Goal: Task Accomplishment & Management: Manage account settings

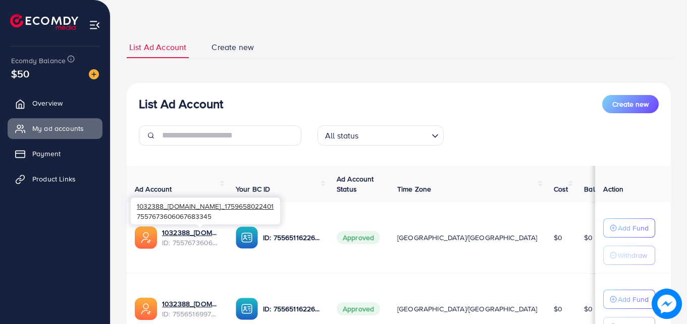
scroll to position [101, 0]
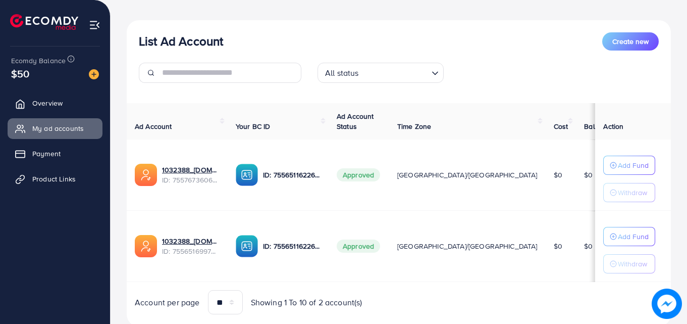
click at [91, 23] on img at bounding box center [95, 25] width 12 height 12
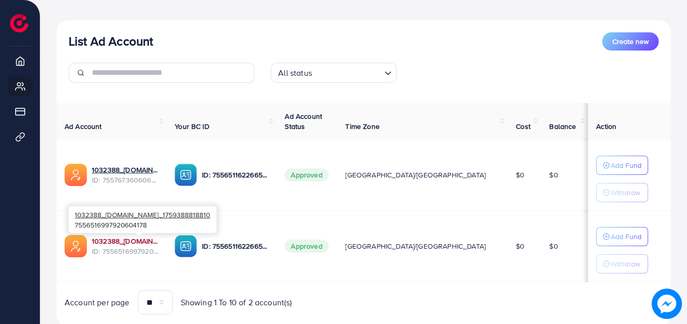
click at [132, 240] on link "1032388_[DOMAIN_NAME]_1759388818810" at bounding box center [125, 241] width 67 height 10
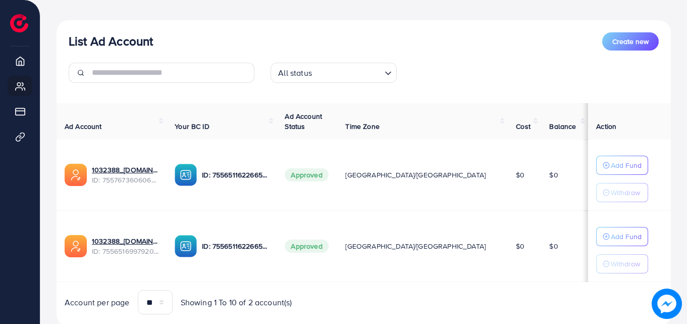
drag, startPoint x: 366, startPoint y: 178, endPoint x: 291, endPoint y: 178, distance: 74.8
click at [328, 180] on span "Approved" at bounding box center [306, 174] width 43 height 13
click at [269, 176] on p "ID: 7556511622665945105" at bounding box center [235, 175] width 67 height 12
click at [588, 122] on th "Action" at bounding box center [629, 121] width 83 height 37
click at [588, 118] on th "Action" at bounding box center [629, 121] width 83 height 37
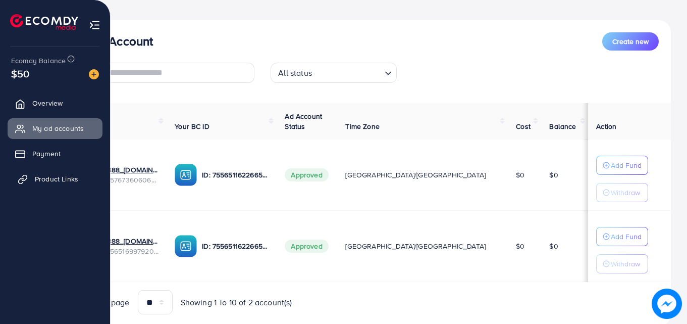
click at [33, 178] on link "Product Links" at bounding box center [55, 179] width 95 height 20
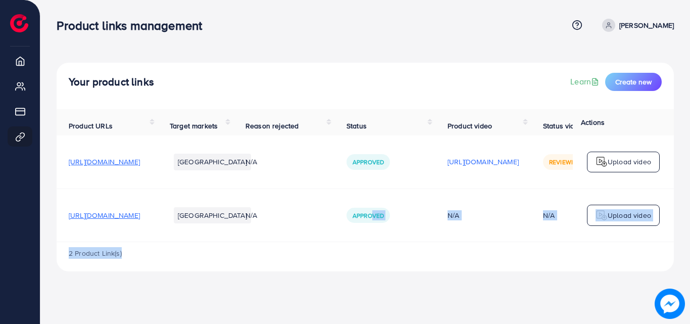
drag, startPoint x: 439, startPoint y: 244, endPoint x: 493, endPoint y: 251, distance: 54.5
click at [493, 251] on div "Product URLs Target markets Reason rejected Status Product video Status video A…" at bounding box center [365, 190] width 617 height 162
click at [435, 227] on td "Approved" at bounding box center [384, 214] width 101 height 53
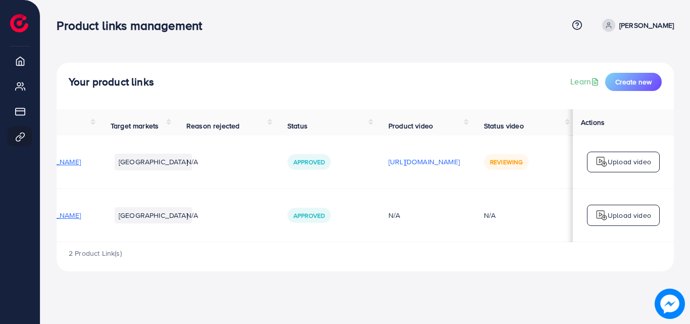
scroll to position [0, 183]
click at [506, 166] on span "Reviewing" at bounding box center [506, 162] width 33 height 9
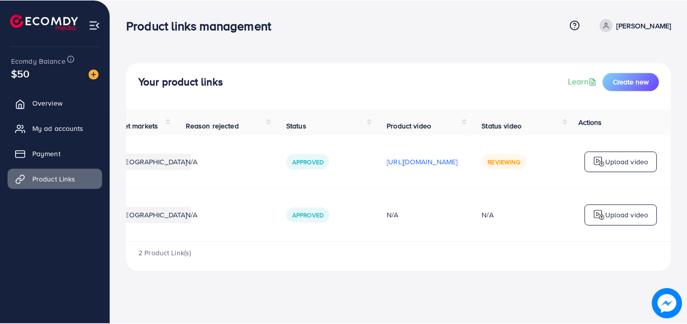
scroll to position [0, 253]
click at [35, 130] on span "My ad accounts" at bounding box center [61, 128] width 52 height 10
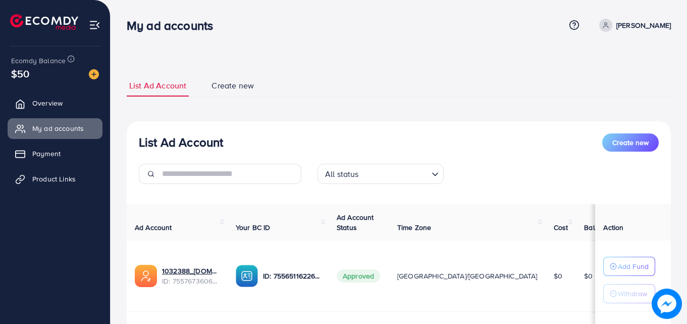
click at [159, 90] on span "List Ad Account" at bounding box center [157, 86] width 57 height 12
click at [236, 85] on span "Create new" at bounding box center [233, 86] width 42 height 12
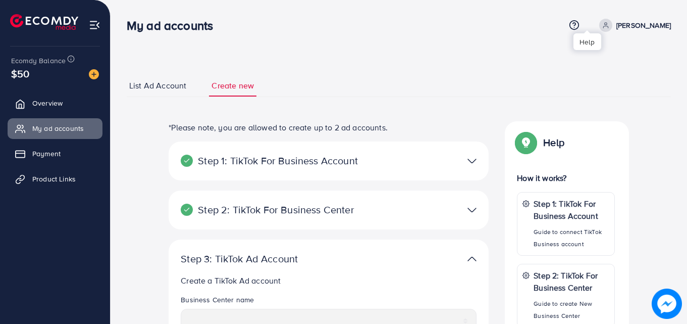
click at [580, 24] on icon at bounding box center [574, 25] width 11 height 11
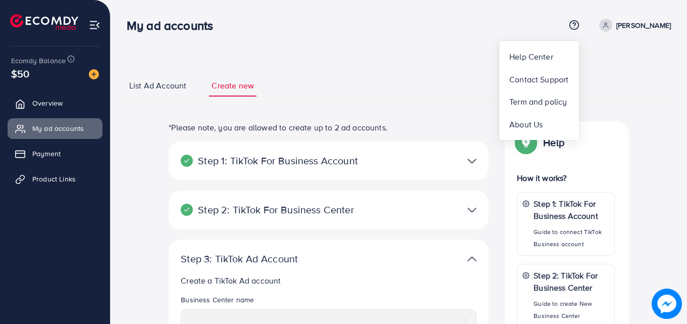
click at [469, 162] on img at bounding box center [472, 161] width 9 height 15
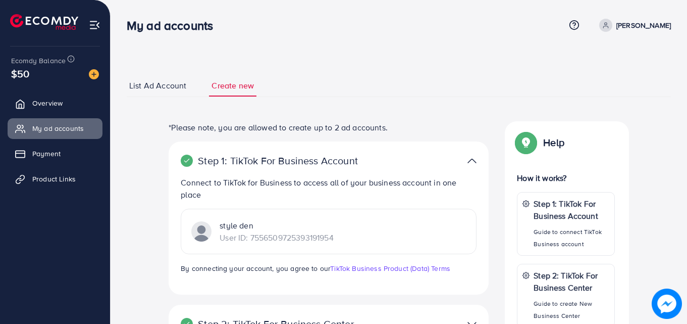
click at [469, 162] on img at bounding box center [472, 161] width 9 height 15
click at [471, 160] on img at bounding box center [472, 161] width 9 height 15
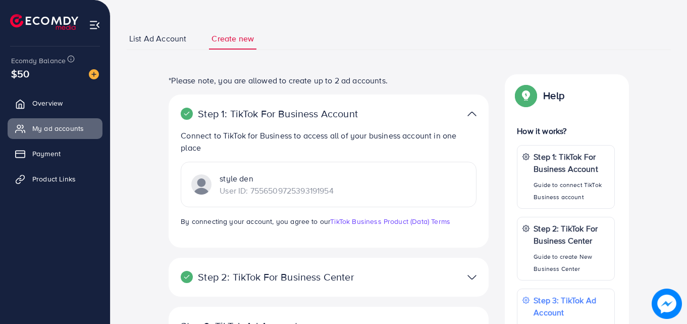
scroll to position [152, 0]
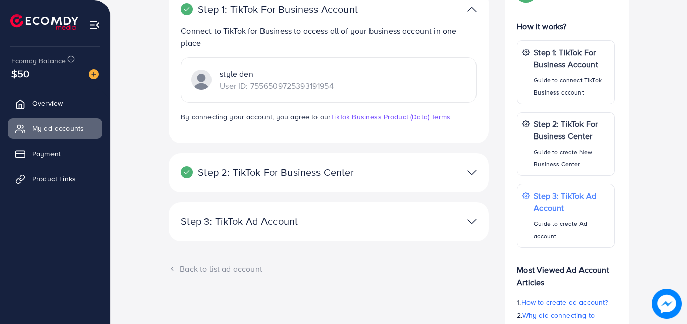
click at [470, 175] on img at bounding box center [472, 172] width 9 height 15
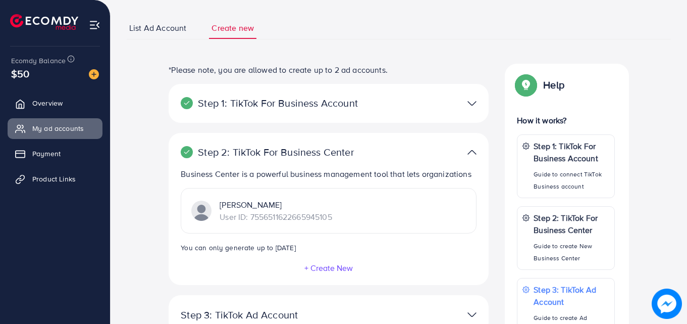
scroll to position [51, 0]
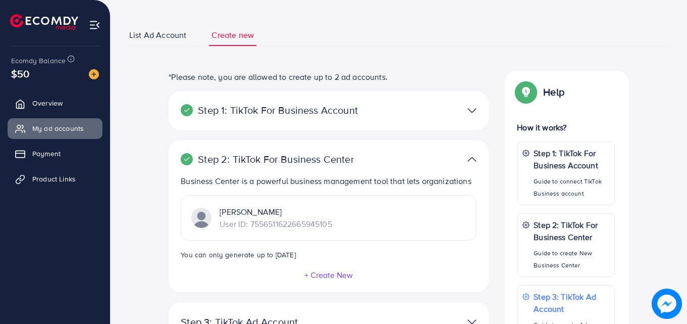
click at [473, 110] on img at bounding box center [472, 110] width 9 height 15
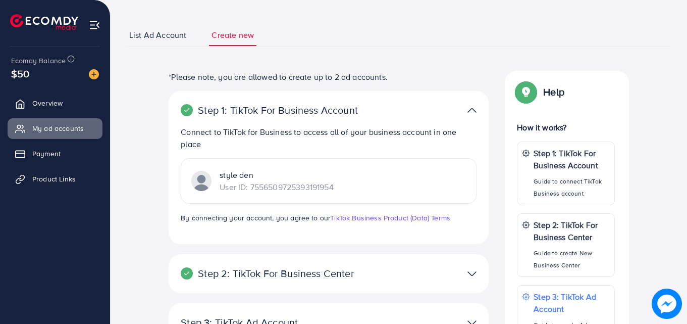
click at [473, 110] on img at bounding box center [472, 110] width 9 height 15
click at [205, 186] on img at bounding box center [201, 181] width 20 height 20
click at [471, 111] on img at bounding box center [472, 110] width 9 height 15
click at [468, 269] on img at bounding box center [472, 273] width 9 height 15
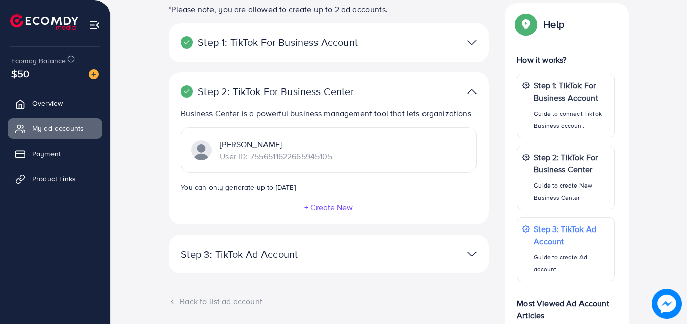
scroll to position [101, 0]
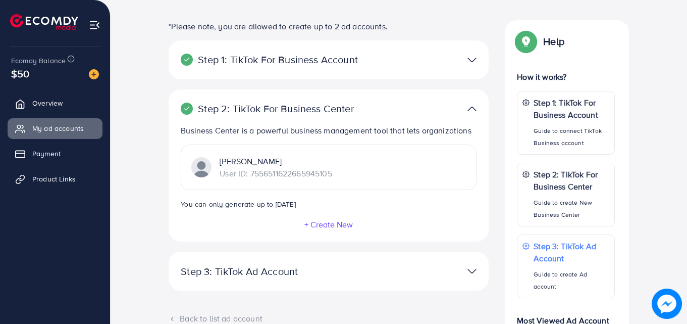
click at [471, 59] on img at bounding box center [472, 60] width 9 height 15
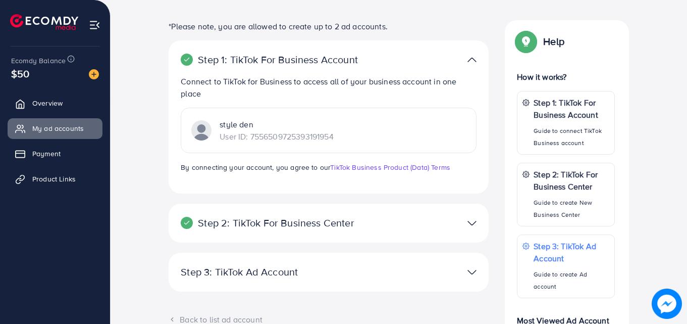
click at [471, 60] on img at bounding box center [472, 60] width 9 height 15
click at [467, 63] on div at bounding box center [433, 60] width 104 height 15
click at [468, 225] on img at bounding box center [472, 223] width 9 height 15
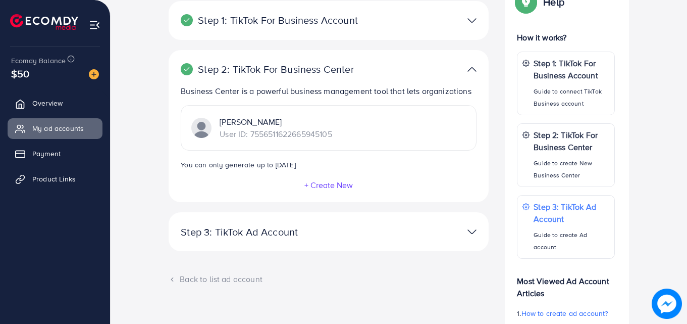
scroll to position [152, 0]
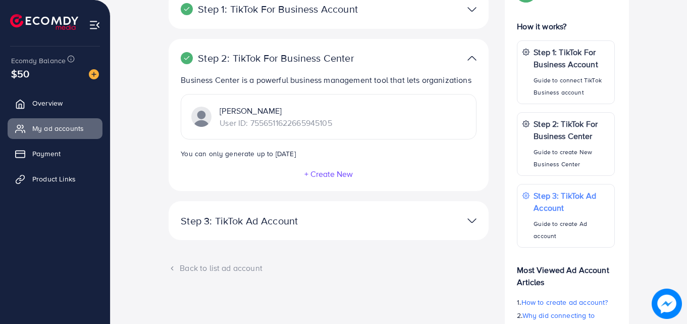
click at [468, 219] on img at bounding box center [472, 220] width 9 height 15
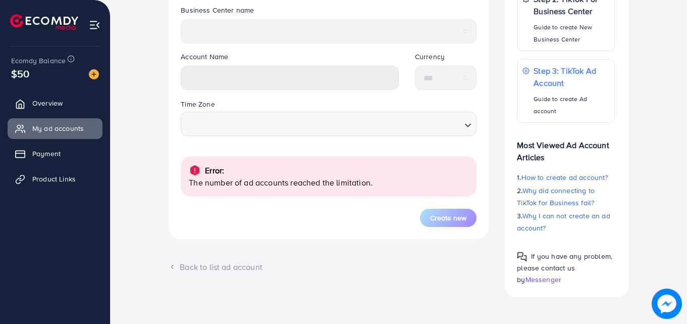
scroll to position [291, 0]
click at [176, 265] on icon at bounding box center [172, 265] width 7 height 7
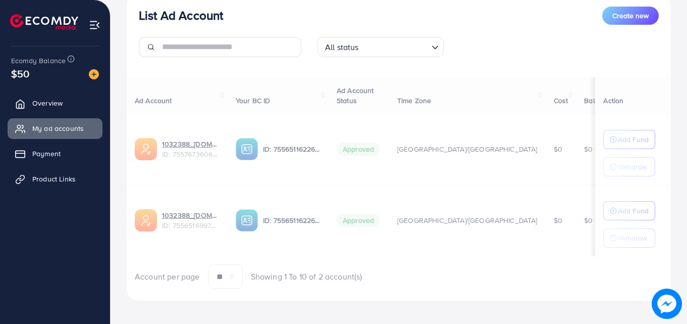
scroll to position [132, 0]
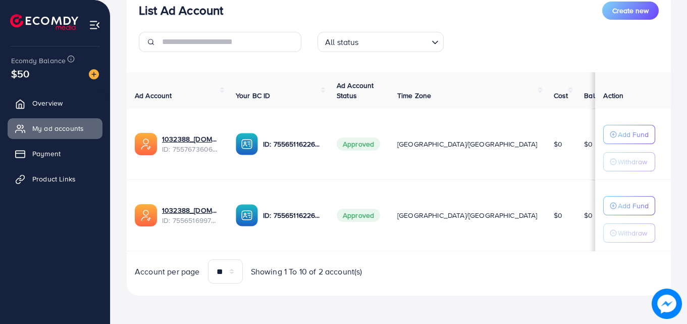
click at [380, 144] on span "Approved" at bounding box center [358, 143] width 43 height 13
click at [145, 148] on img at bounding box center [146, 144] width 22 height 22
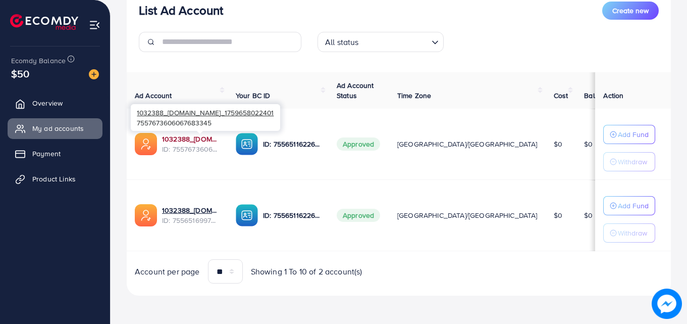
click at [193, 137] on link "1032388_[DOMAIN_NAME]_1759658022401" at bounding box center [191, 139] width 58 height 10
click at [201, 140] on link "1032388_[DOMAIN_NAME]_1759658022401" at bounding box center [191, 139] width 58 height 10
